Goal: Ask a question

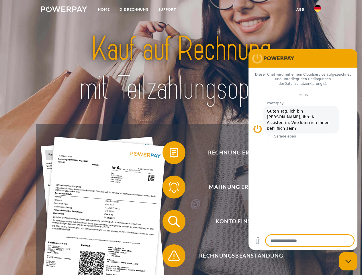
click at [64, 10] on img at bounding box center [64, 9] width 46 height 6
click at [318, 10] on img at bounding box center [317, 8] width 7 height 7
click at [300, 9] on link "agb" at bounding box center [300, 9] width 18 height 10
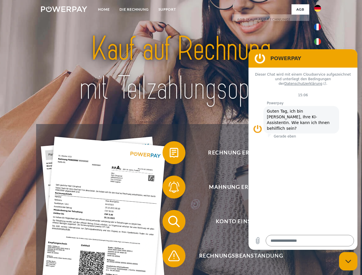
click at [170, 154] on span at bounding box center [165, 152] width 29 height 29
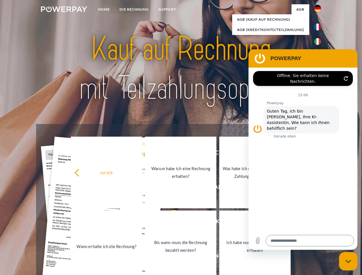
click at [170, 223] on link "Bis wann muss die Rechnung bezahlt werden?" at bounding box center [180, 247] width 71 height 72
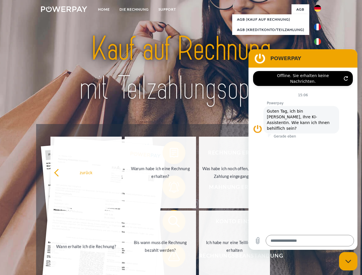
click at [170, 257] on span at bounding box center [165, 256] width 29 height 29
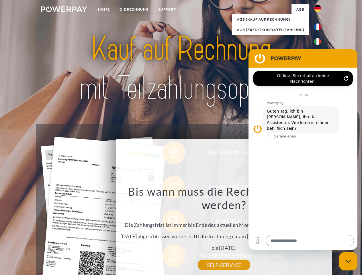
click at [348, 261] on icon "Messaging-Fenster schließen" at bounding box center [348, 262] width 6 height 4
type textarea "*"
